Goal: Find contact information: Find contact information

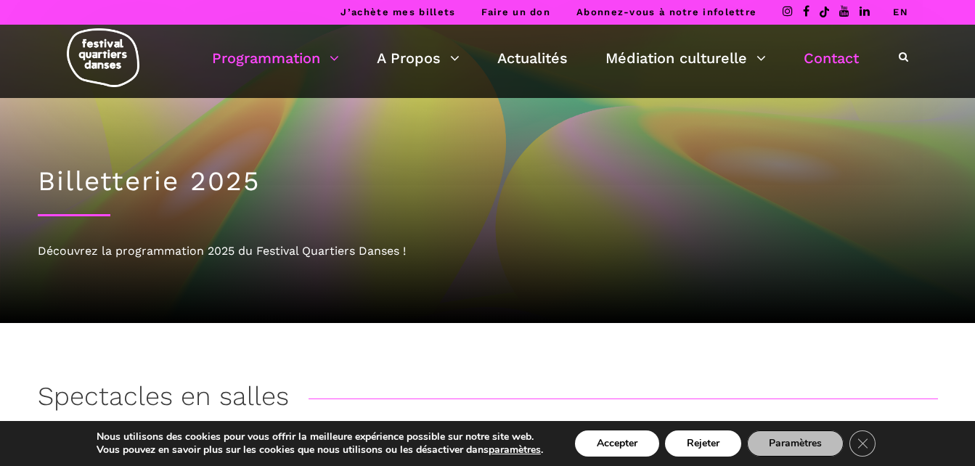
click at [843, 57] on link "Contact" at bounding box center [831, 58] width 55 height 25
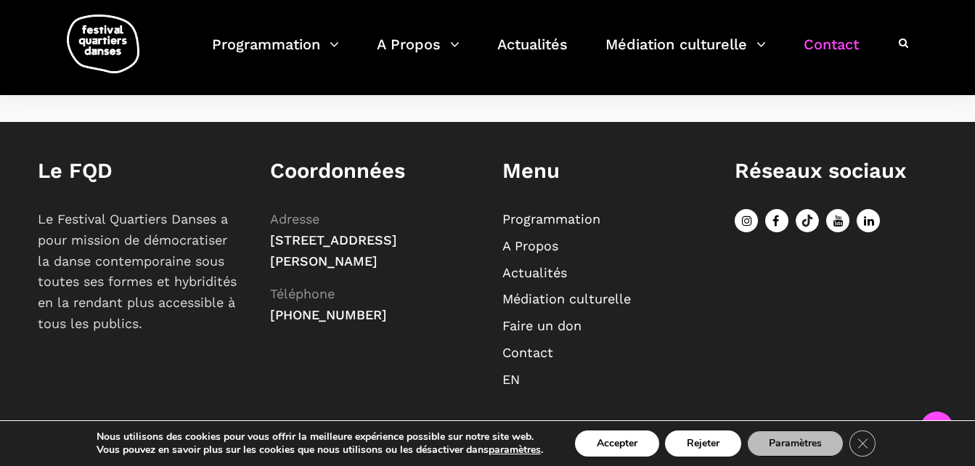
scroll to position [914, 0]
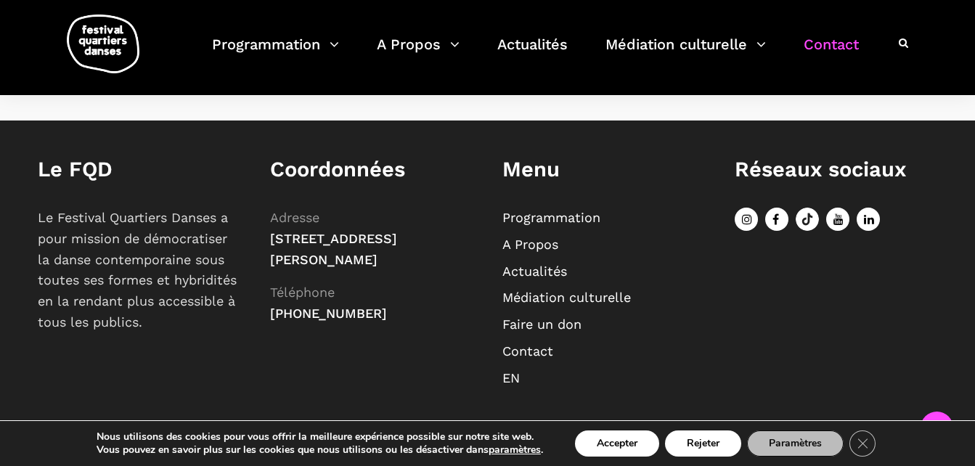
click at [537, 353] on link "Contact" at bounding box center [528, 351] width 51 height 15
